Goal: Navigation & Orientation: Find specific page/section

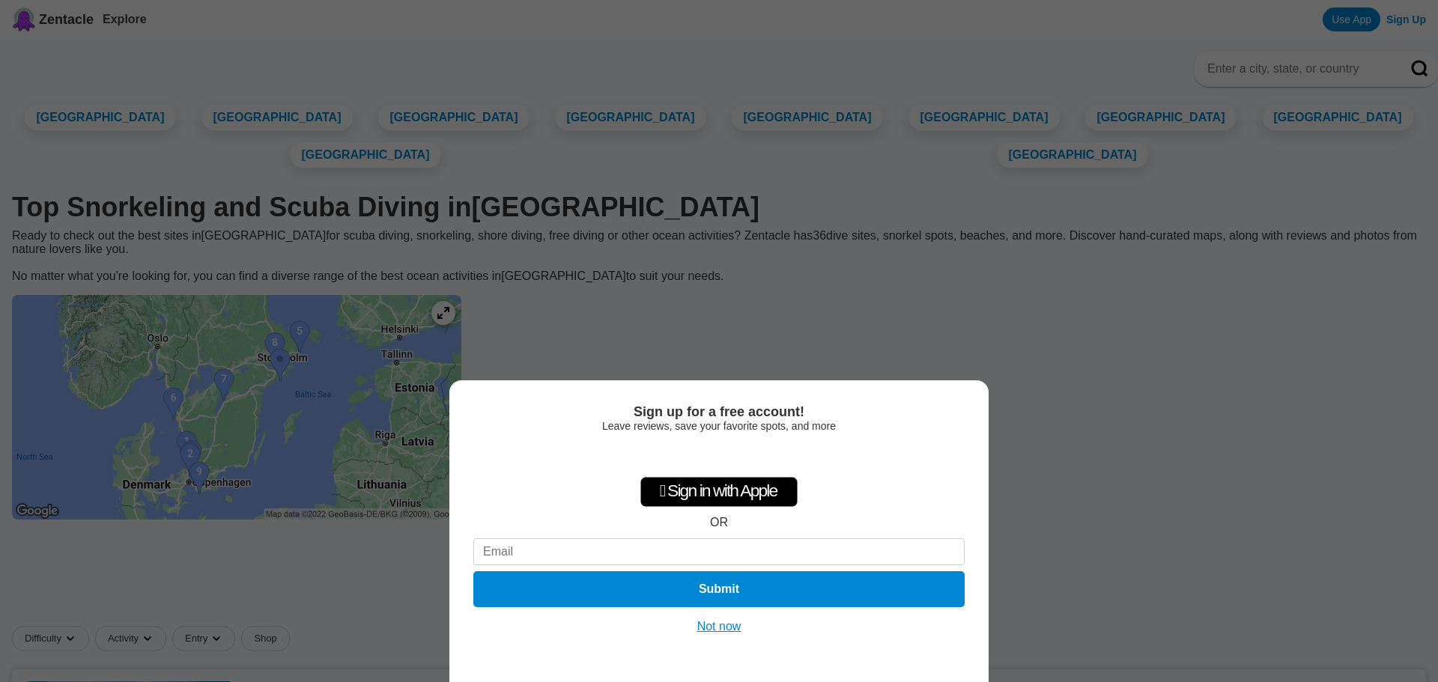
click at [720, 628] on button "Not now" at bounding box center [719, 626] width 53 height 15
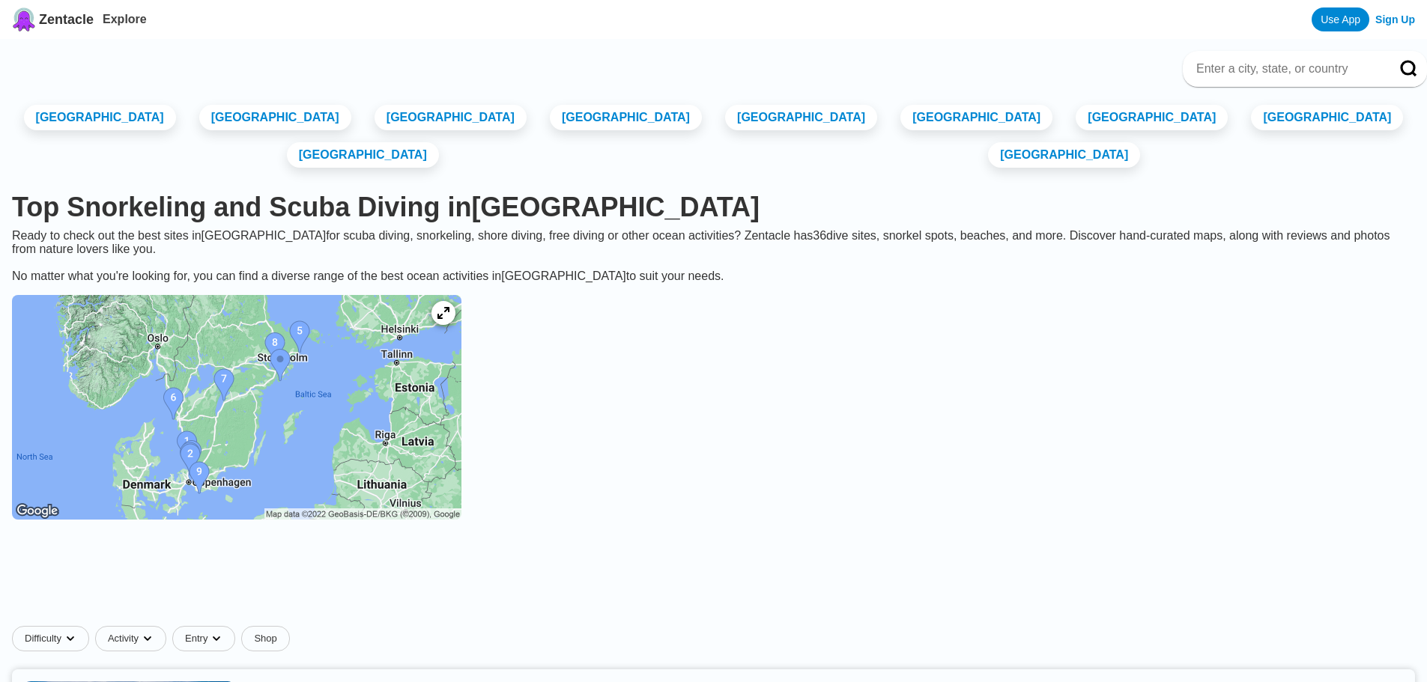
click at [312, 401] on img at bounding box center [236, 407] width 449 height 225
click at [450, 318] on icon at bounding box center [443, 313] width 14 height 14
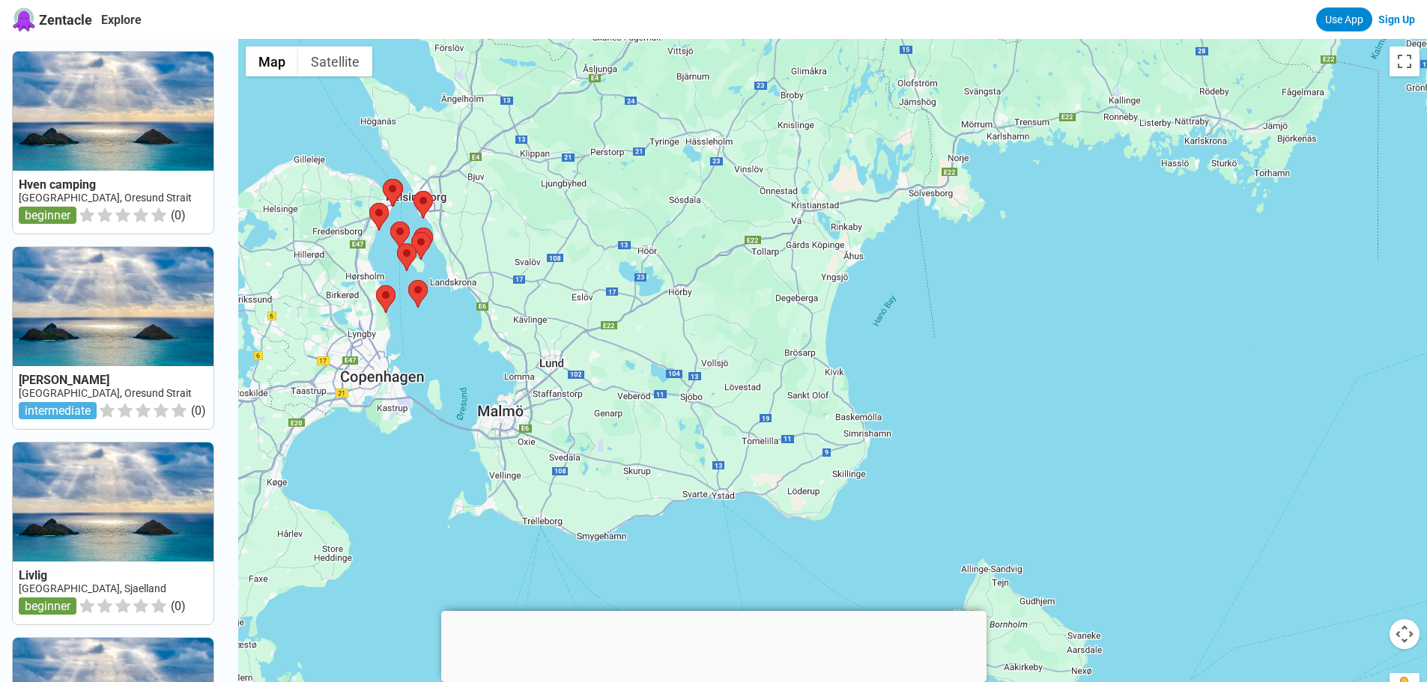
drag, startPoint x: 691, startPoint y: 483, endPoint x: 277, endPoint y: 359, distance: 431.5
click at [277, 360] on div at bounding box center [832, 380] width 1189 height 682
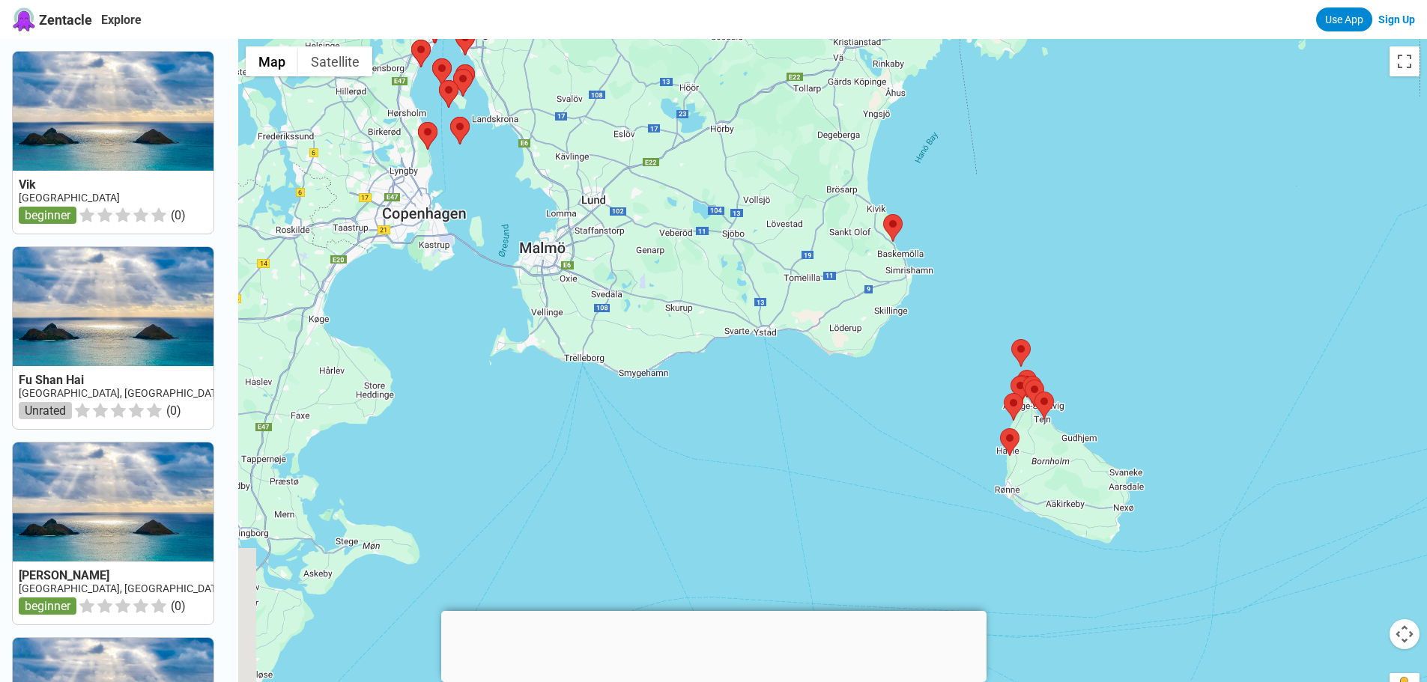
drag, startPoint x: 643, startPoint y: 455, endPoint x: 686, endPoint y: 290, distance: 170.4
click at [686, 290] on div at bounding box center [832, 380] width 1189 height 682
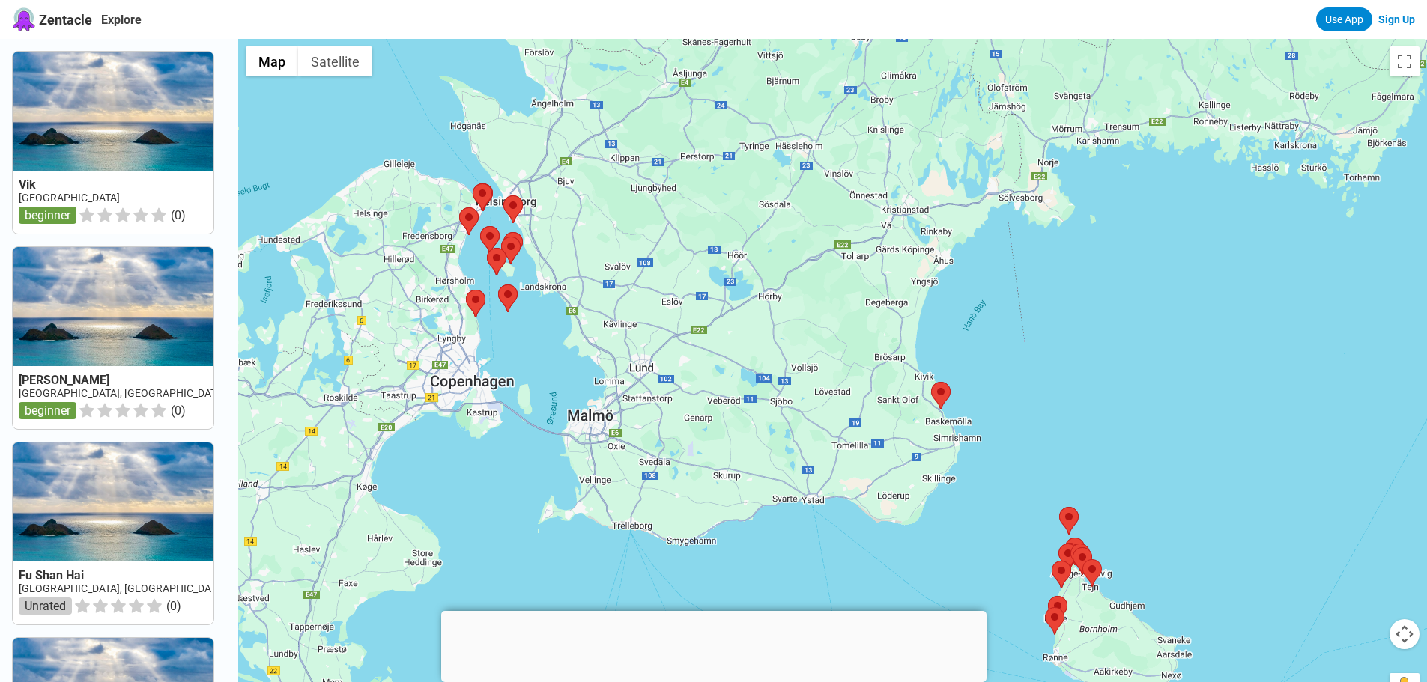
drag, startPoint x: 691, startPoint y: 375, endPoint x: 717, endPoint y: 443, distance: 72.6
click at [717, 445] on div at bounding box center [832, 380] width 1189 height 682
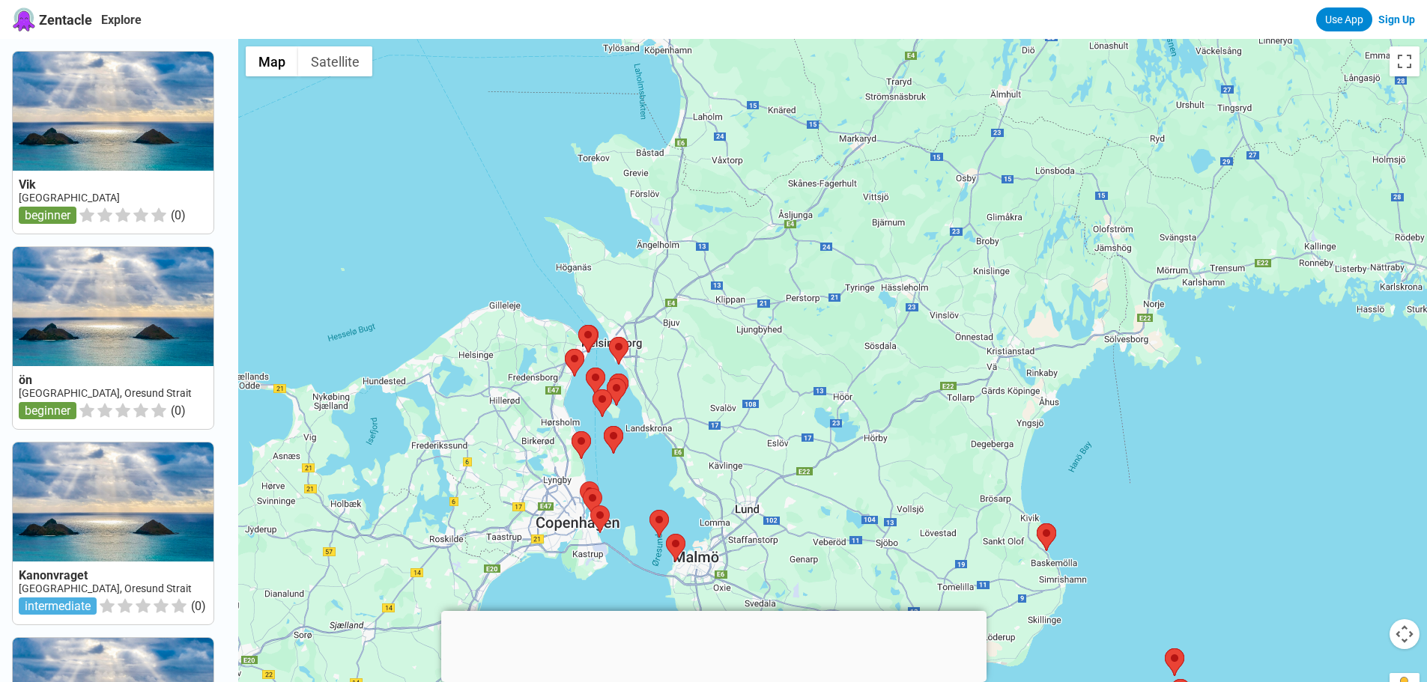
drag, startPoint x: 634, startPoint y: 291, endPoint x: 683, endPoint y: 443, distance: 159.6
click at [706, 431] on div at bounding box center [832, 380] width 1189 height 682
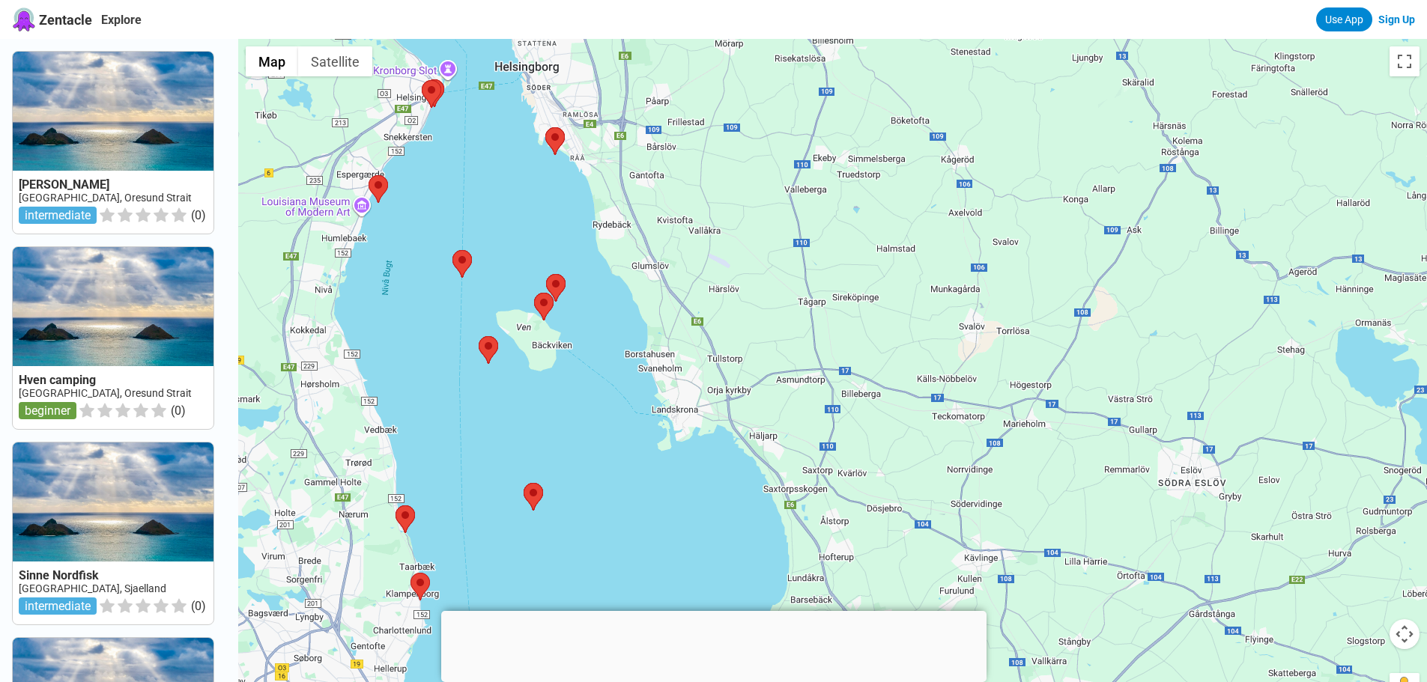
drag, startPoint x: 617, startPoint y: 342, endPoint x: 632, endPoint y: 287, distance: 56.7
click at [632, 288] on div at bounding box center [832, 380] width 1189 height 682
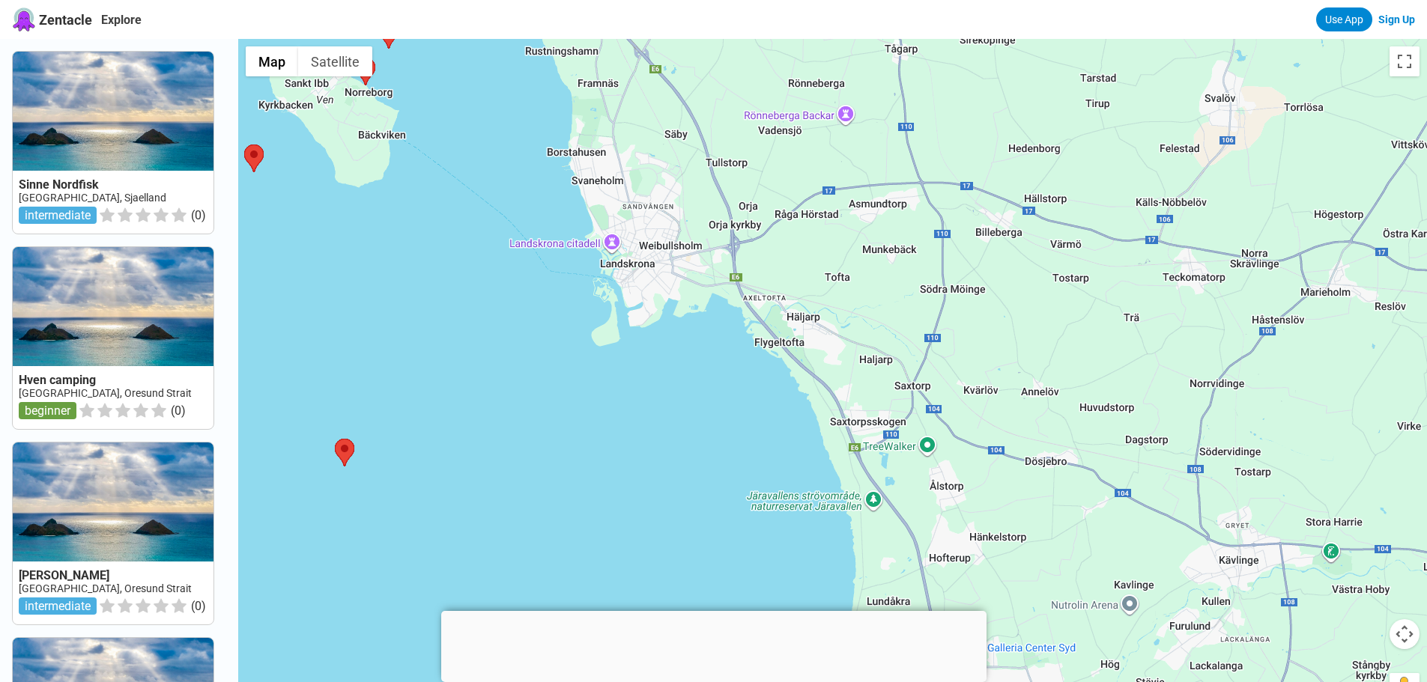
drag, startPoint x: 568, startPoint y: 258, endPoint x: 538, endPoint y: 214, distance: 53.4
click at [538, 215] on div at bounding box center [832, 380] width 1189 height 682
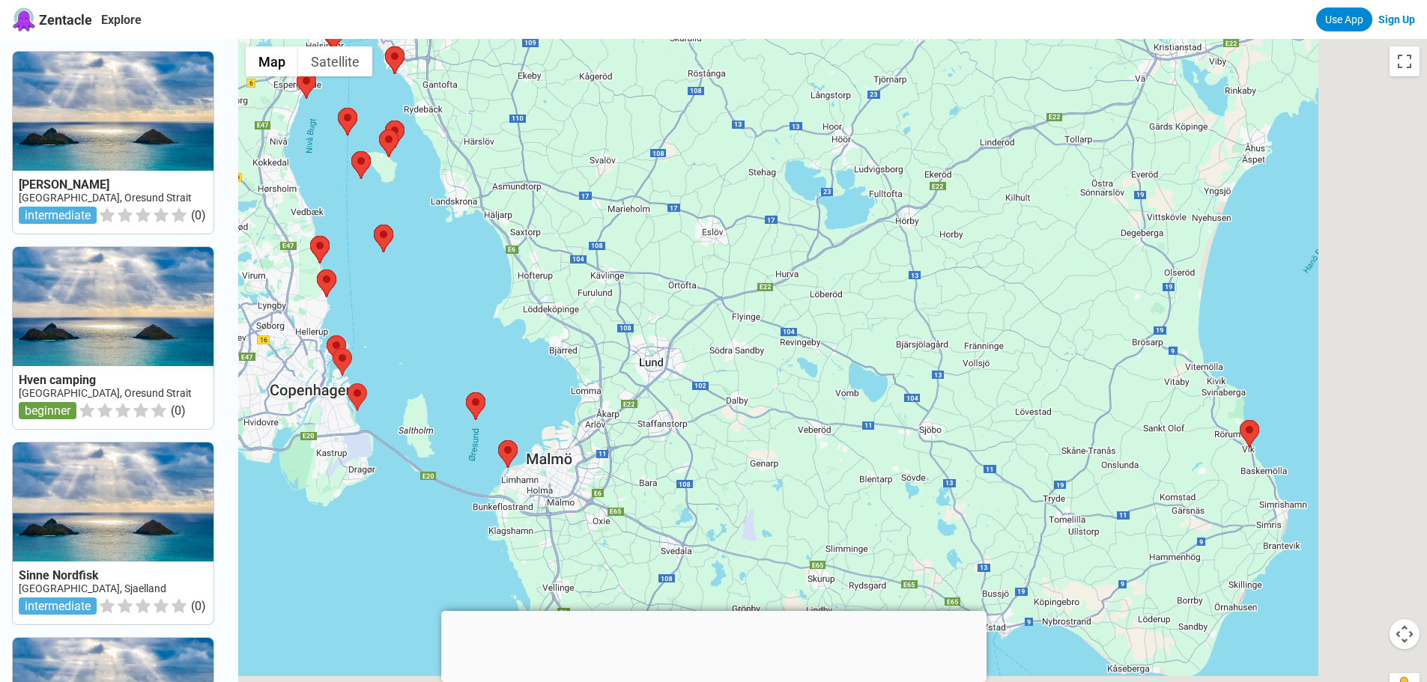
drag, startPoint x: 868, startPoint y: 517, endPoint x: 580, endPoint y: 263, distance: 383.6
click at [580, 263] on div at bounding box center [832, 380] width 1189 height 682
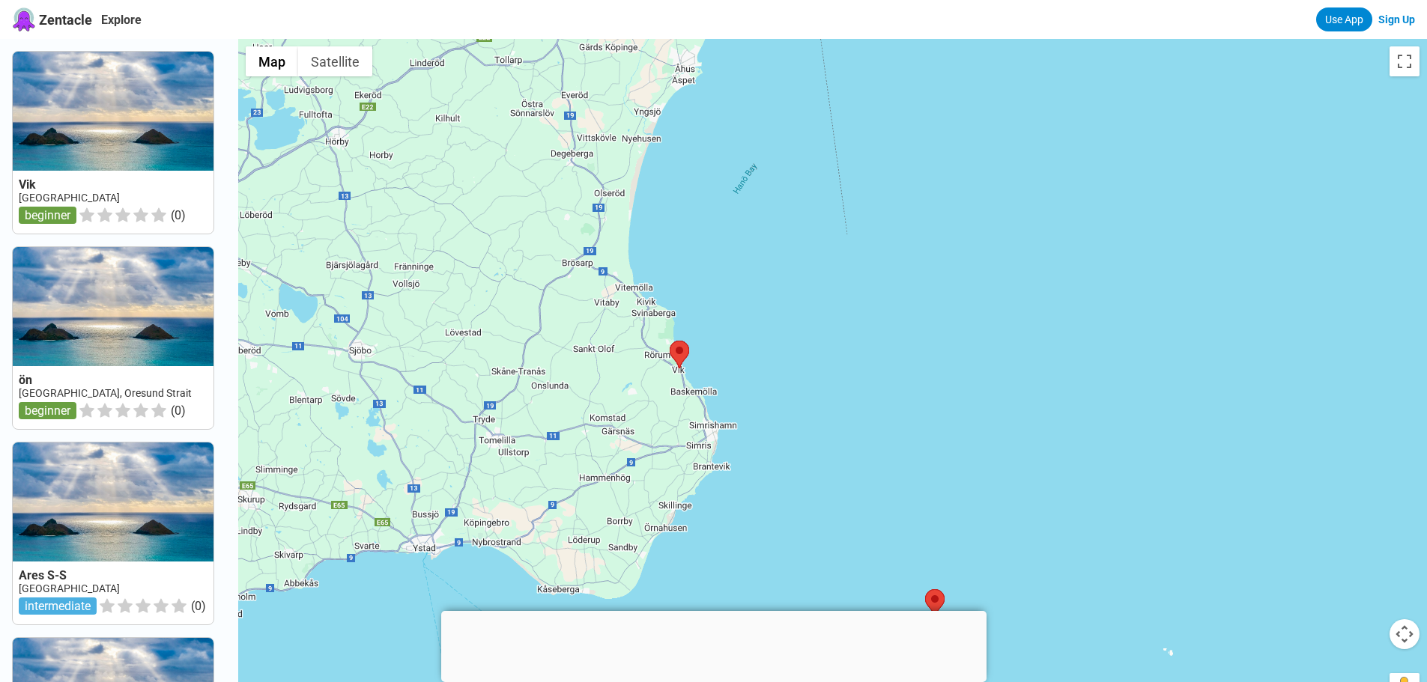
drag, startPoint x: 755, startPoint y: 479, endPoint x: 257, endPoint y: 478, distance: 498.1
click at [257, 478] on div at bounding box center [832, 380] width 1189 height 682
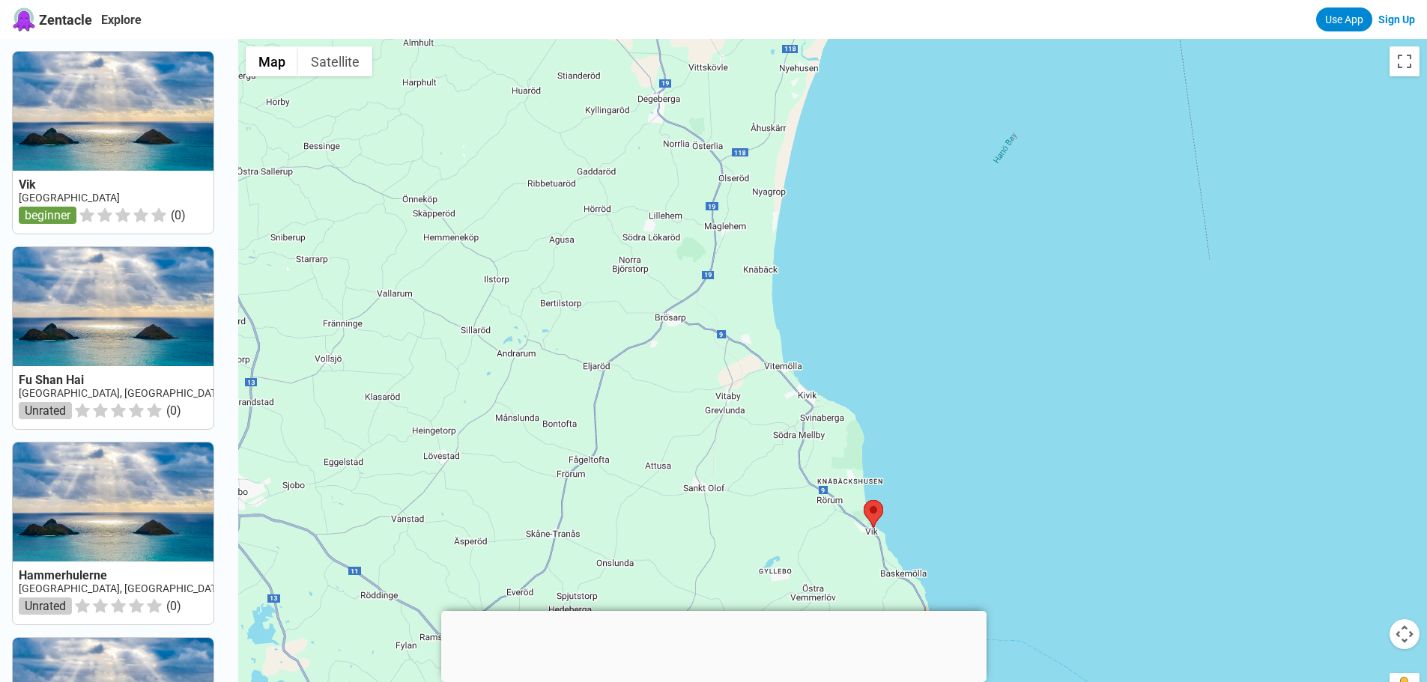
click at [631, 556] on div at bounding box center [832, 380] width 1189 height 682
drag, startPoint x: 770, startPoint y: 430, endPoint x: 741, endPoint y: 482, distance: 59.7
click at [745, 480] on div at bounding box center [832, 380] width 1189 height 682
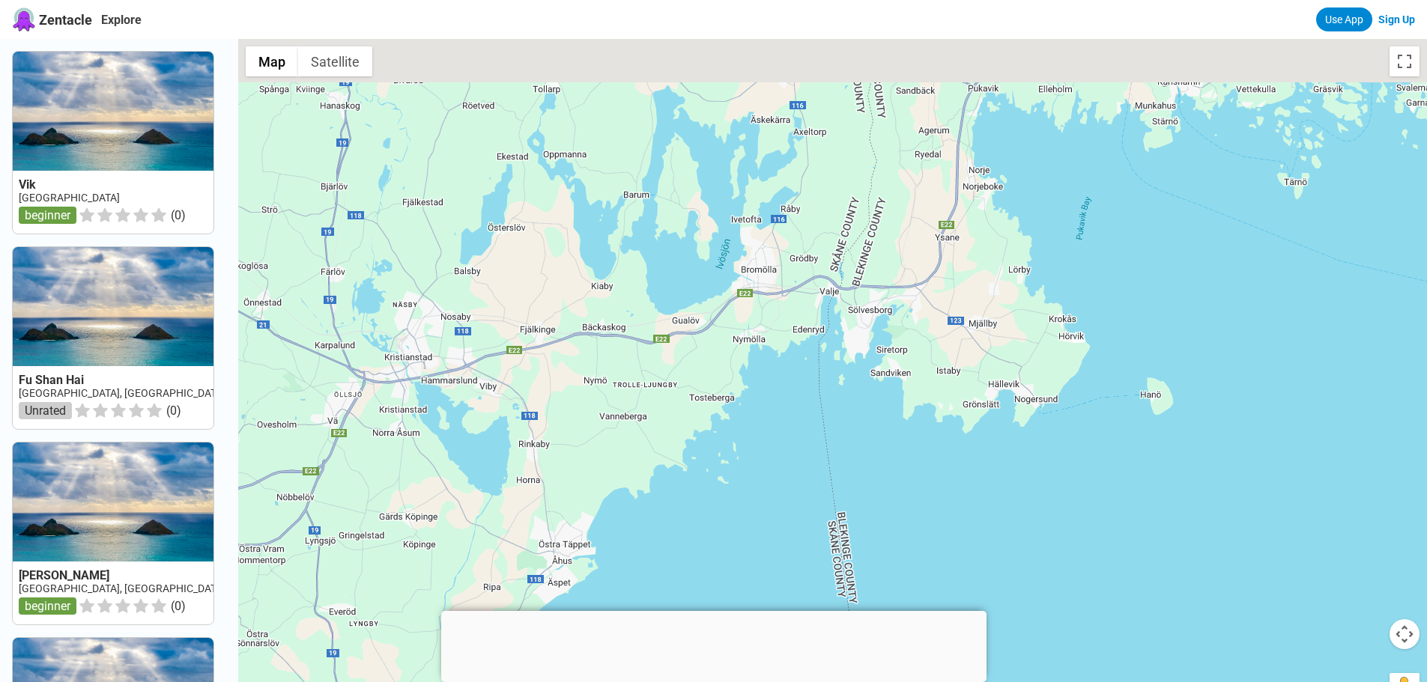
drag, startPoint x: 950, startPoint y: 427, endPoint x: 881, endPoint y: 508, distance: 106.3
click at [890, 500] on div at bounding box center [832, 380] width 1189 height 682
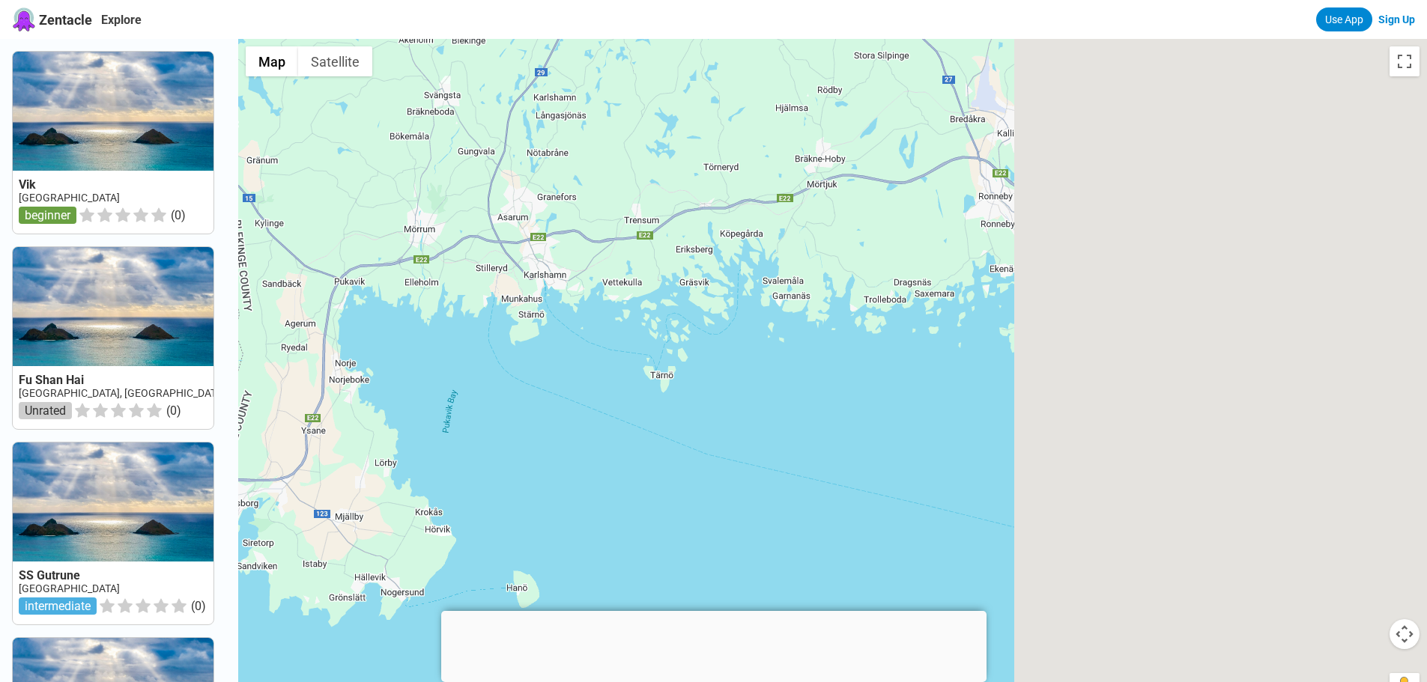
drag, startPoint x: 1234, startPoint y: 359, endPoint x: 459, endPoint y: 344, distance: 775.3
click at [476, 354] on div at bounding box center [832, 380] width 1189 height 682
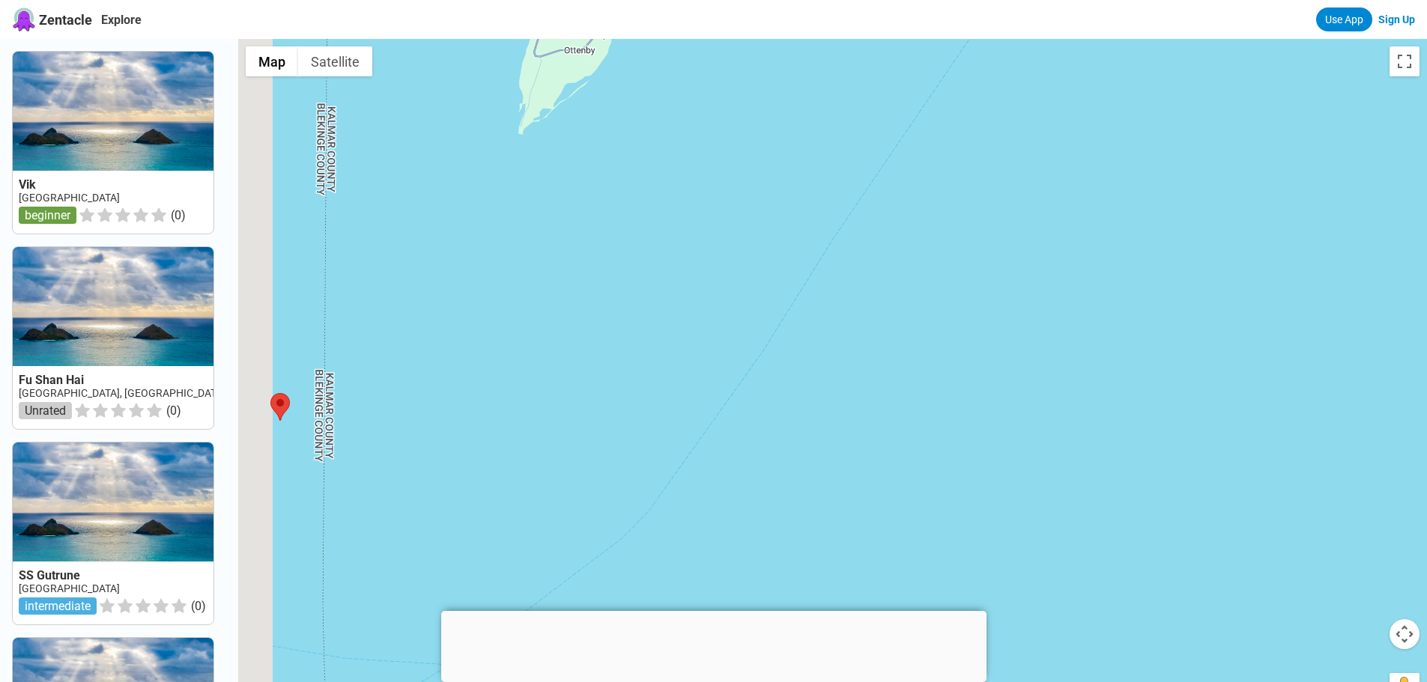
drag, startPoint x: 296, startPoint y: 357, endPoint x: 843, endPoint y: 227, distance: 561.9
click at [840, 228] on div at bounding box center [832, 380] width 1189 height 682
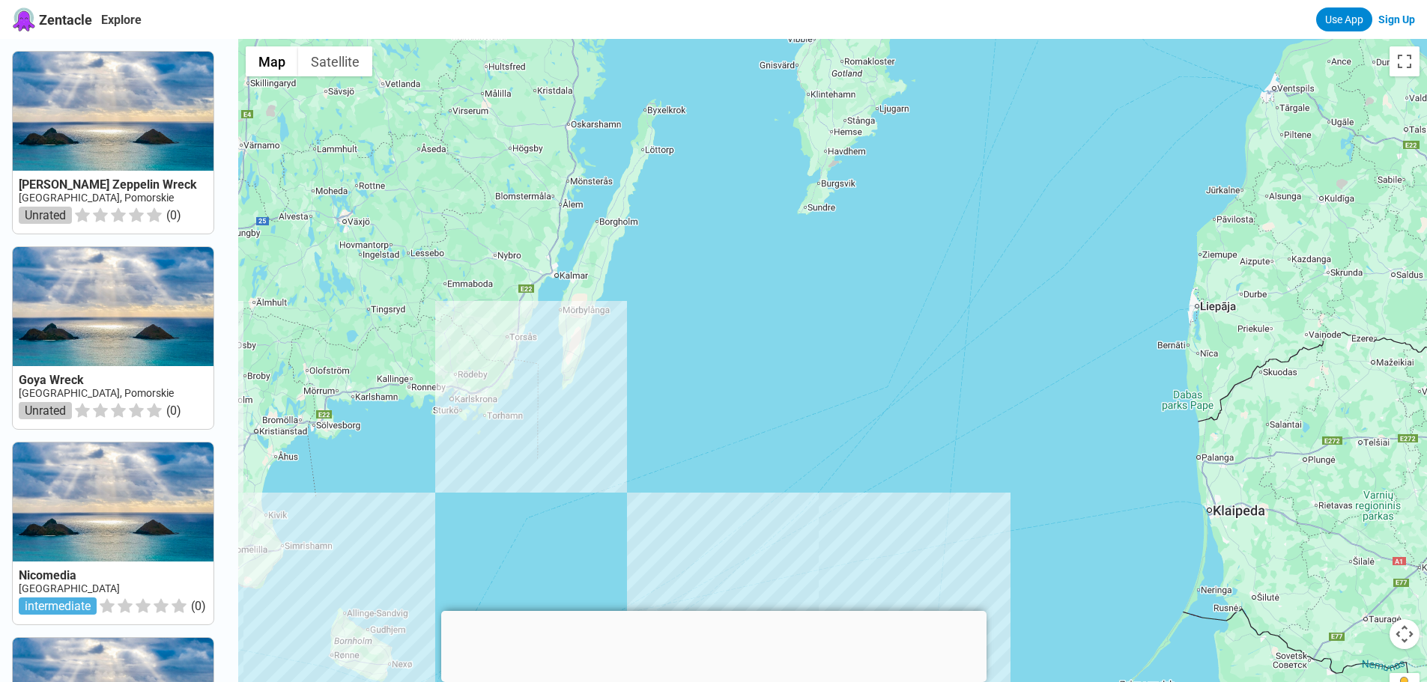
drag, startPoint x: 571, startPoint y: 437, endPoint x: 500, endPoint y: 550, distance: 134.6
click at [500, 550] on div at bounding box center [832, 380] width 1189 height 682
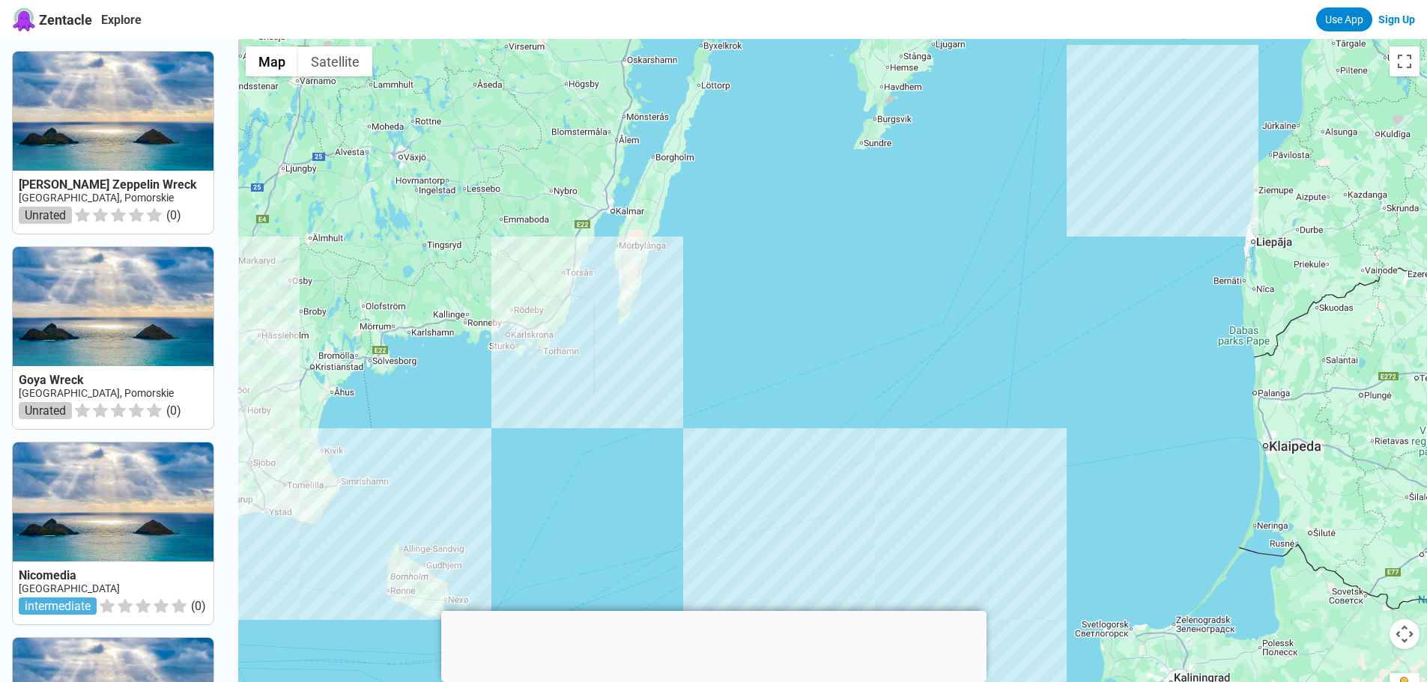
drag, startPoint x: 706, startPoint y: 257, endPoint x: 758, endPoint y: 189, distance: 86.0
click at [758, 189] on div at bounding box center [832, 380] width 1189 height 682
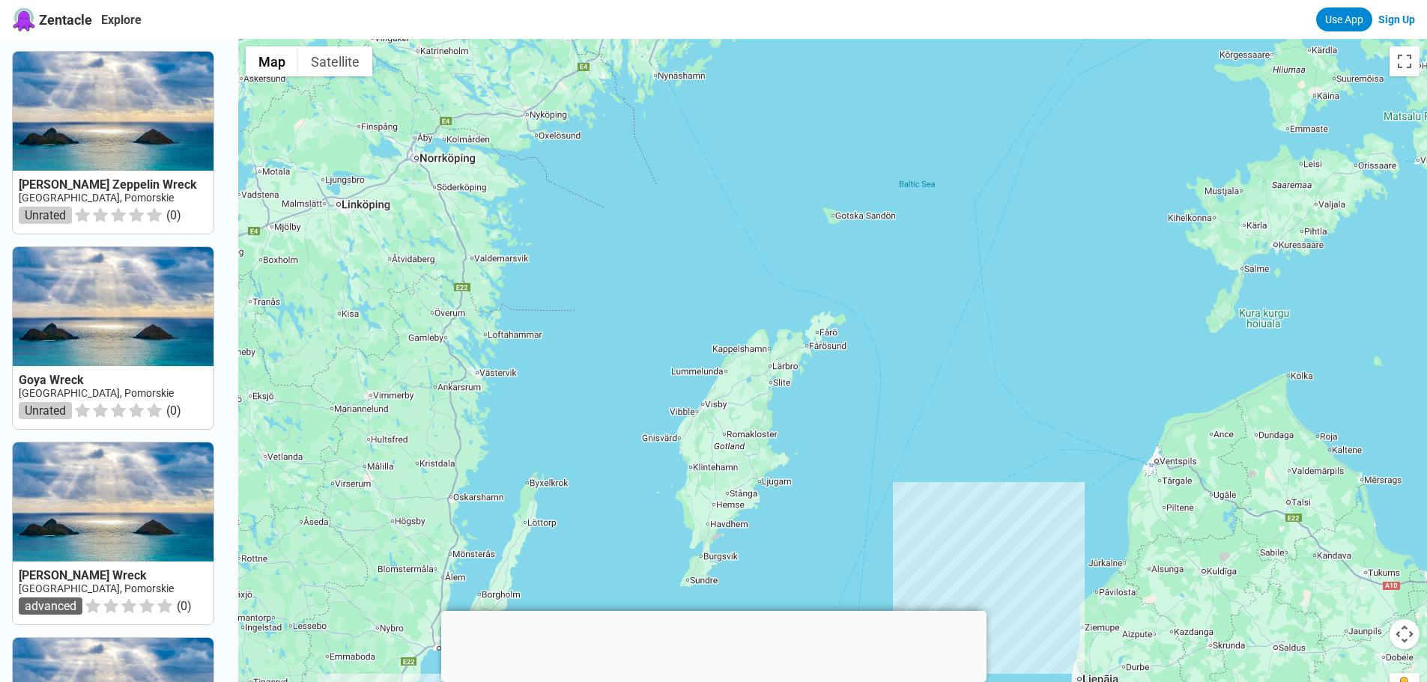
drag, startPoint x: 756, startPoint y: 144, endPoint x: 581, endPoint y: 582, distance: 471.6
click at [581, 583] on div at bounding box center [832, 380] width 1189 height 682
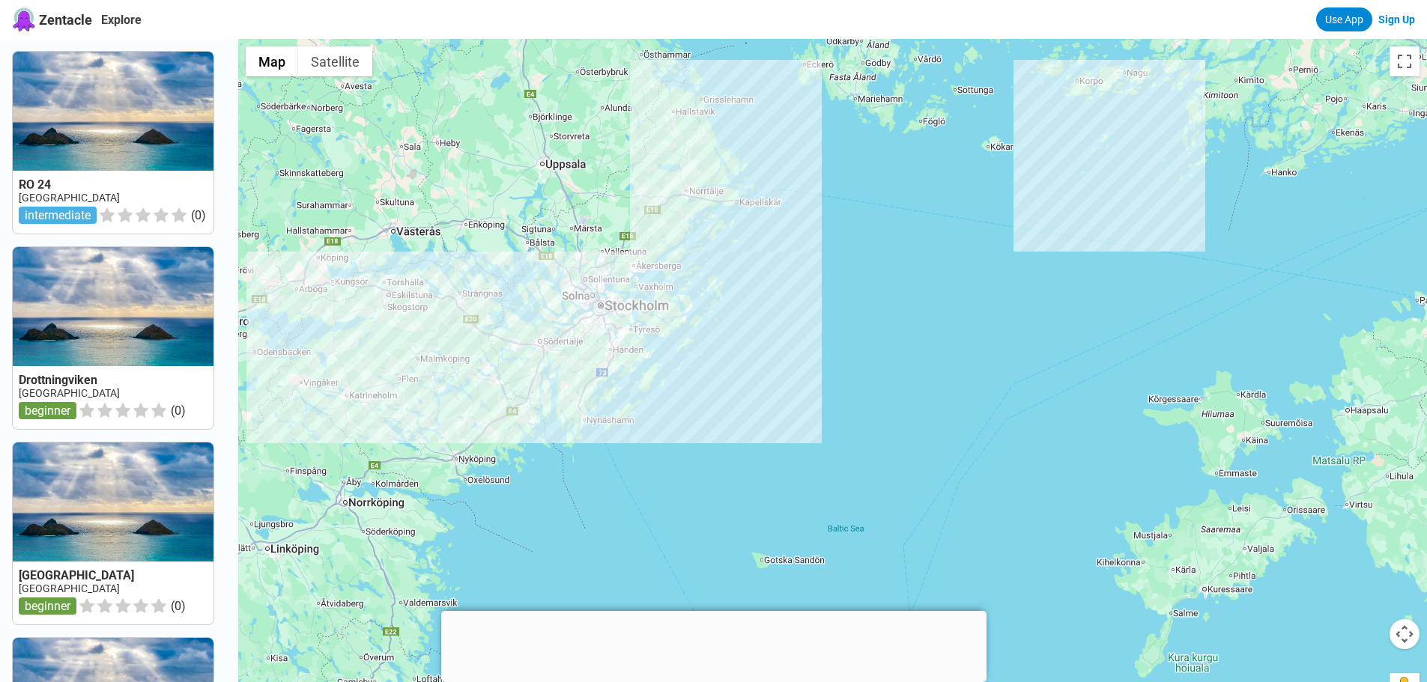
drag, startPoint x: 706, startPoint y: 249, endPoint x: 631, endPoint y: 565, distance: 325.0
click at [631, 565] on div at bounding box center [832, 380] width 1189 height 682
